Goal: Task Accomplishment & Management: Use online tool/utility

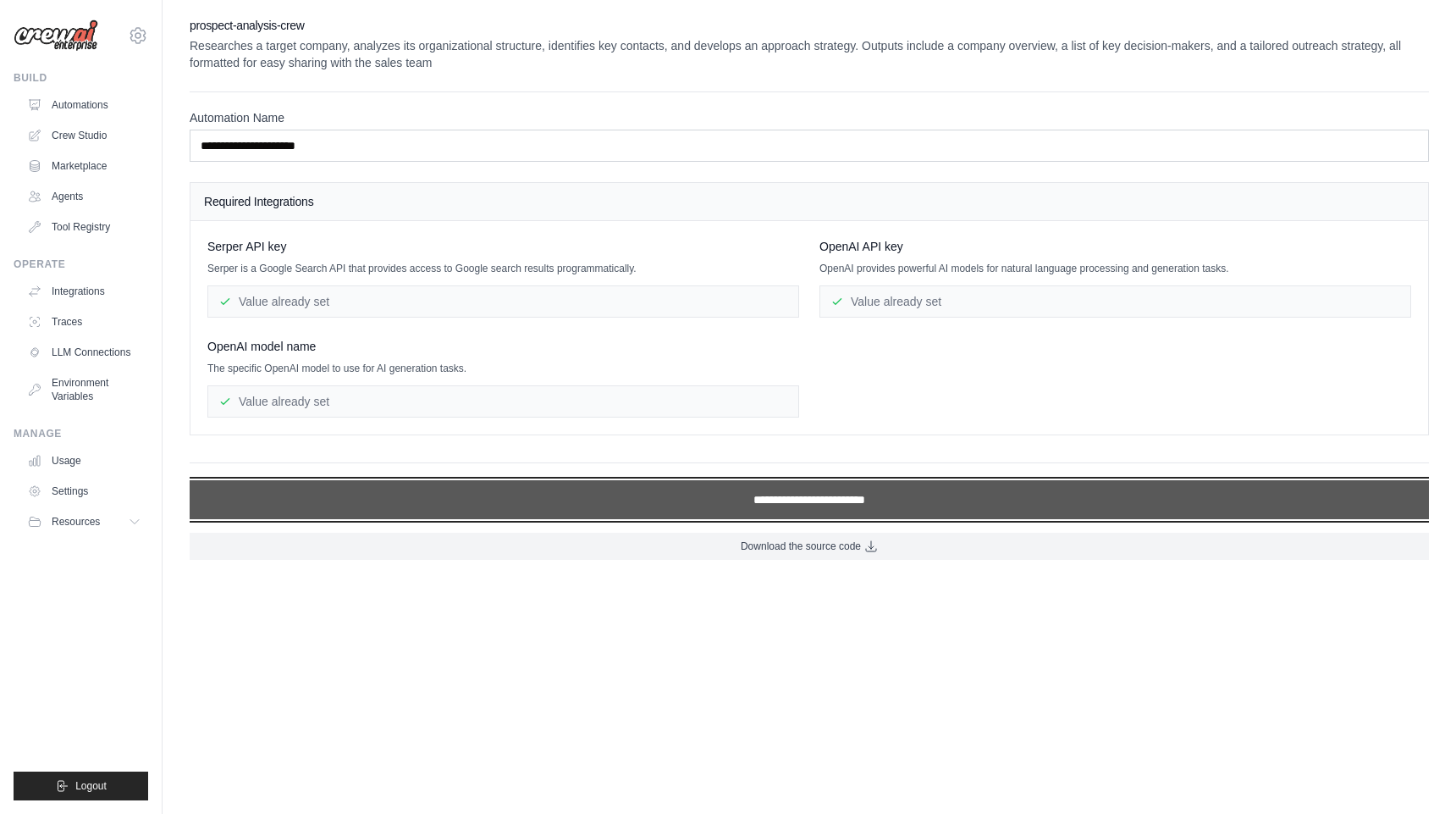
click at [612, 503] on input "**********" at bounding box center [809, 500] width 1239 height 39
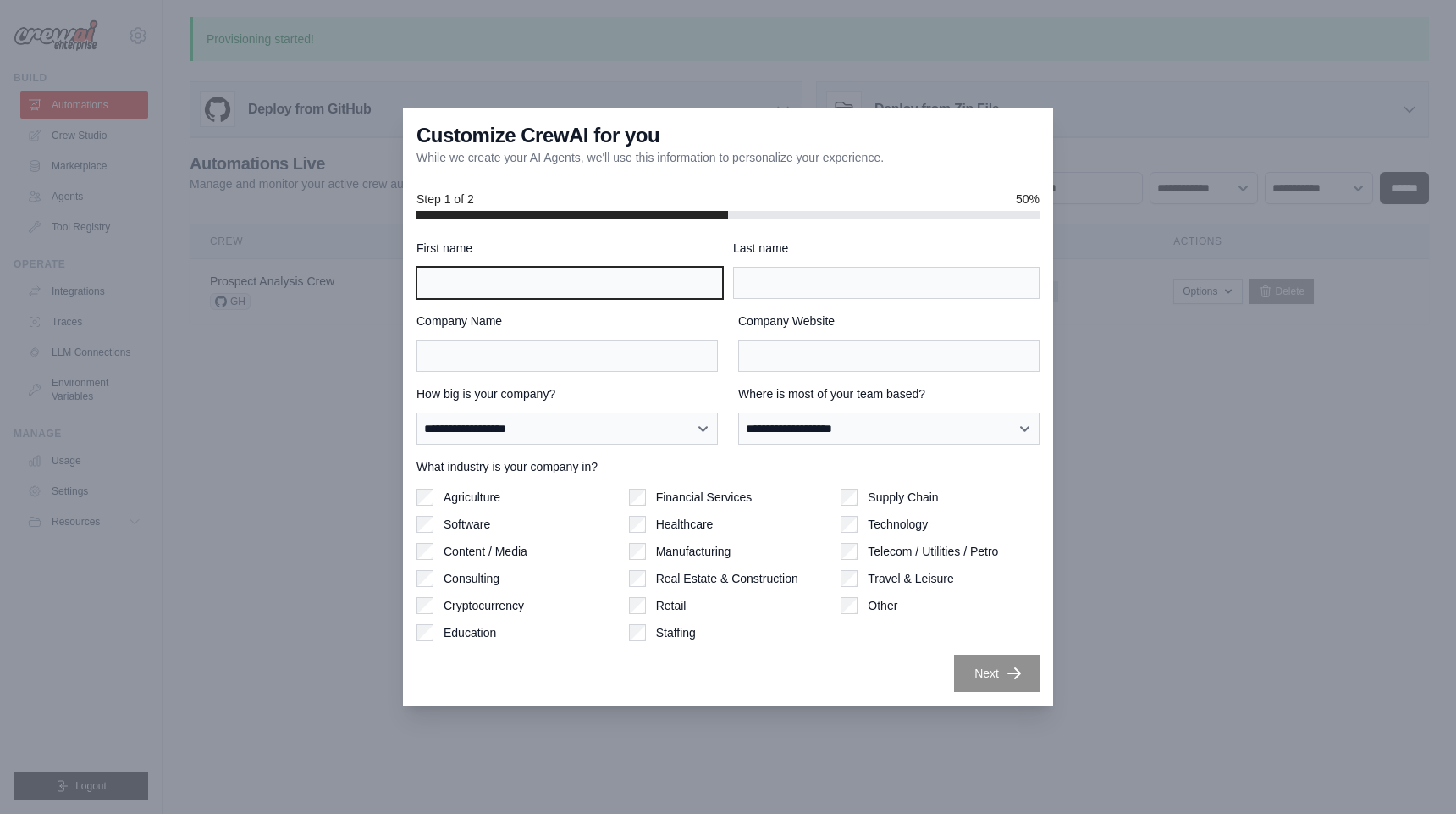
click at [618, 290] on input "First name" at bounding box center [569, 282] width 306 height 32
click at [621, 258] on div "First name" at bounding box center [569, 269] width 306 height 60
